Goal: Find specific page/section: Find specific page/section

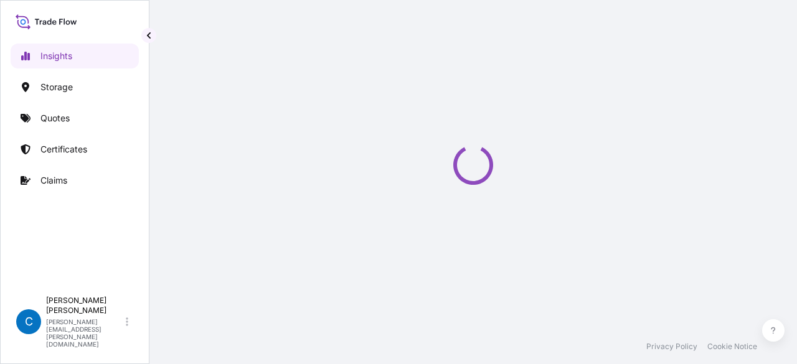
select select "2025"
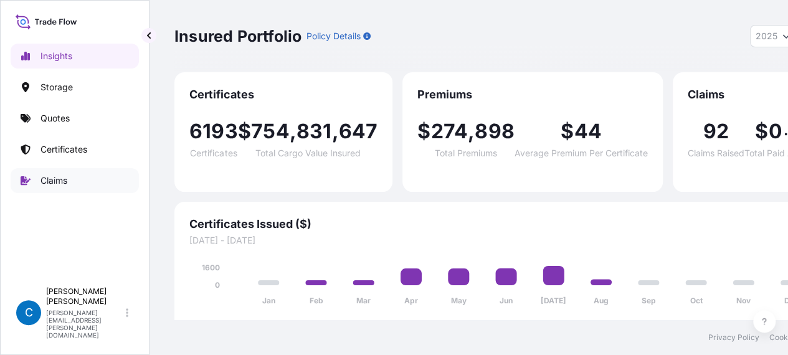
click at [60, 176] on p "Claims" at bounding box center [53, 180] width 27 height 12
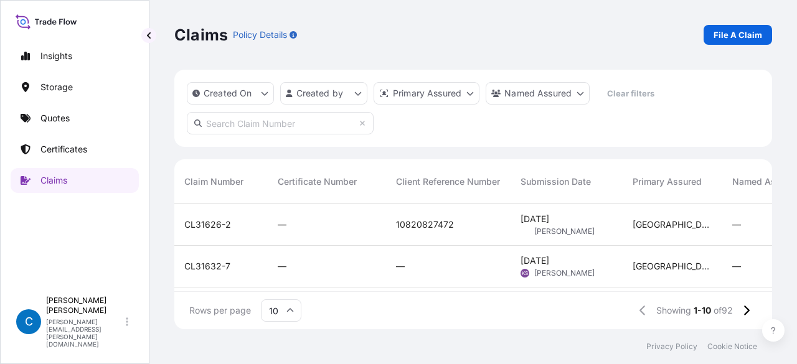
scroll to position [339, 0]
